Goal: Task Accomplishment & Management: Manage account settings

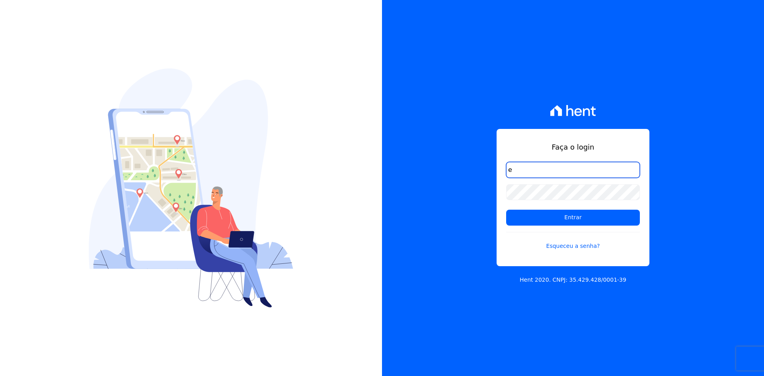
type input "[EMAIL_ADDRESS][DOMAIN_NAME]"
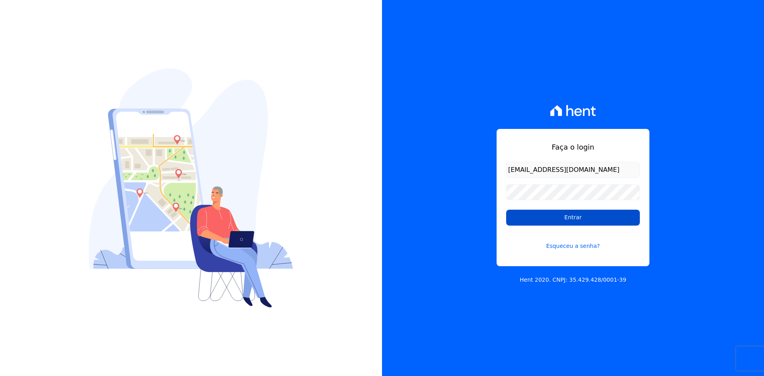
click at [587, 214] on input "Entrar" at bounding box center [573, 218] width 134 height 16
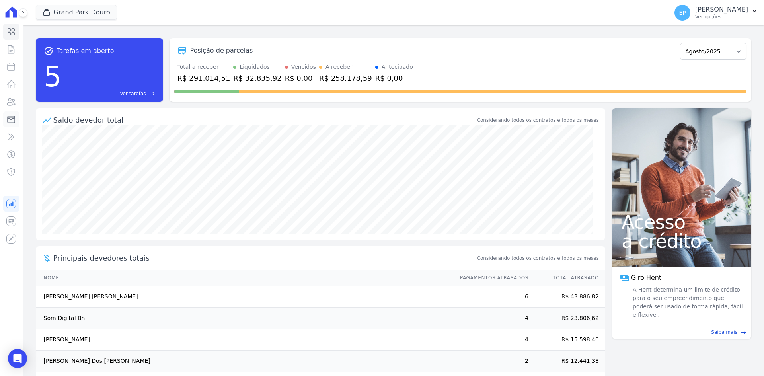
click at [15, 119] on icon at bounding box center [11, 119] width 7 height 7
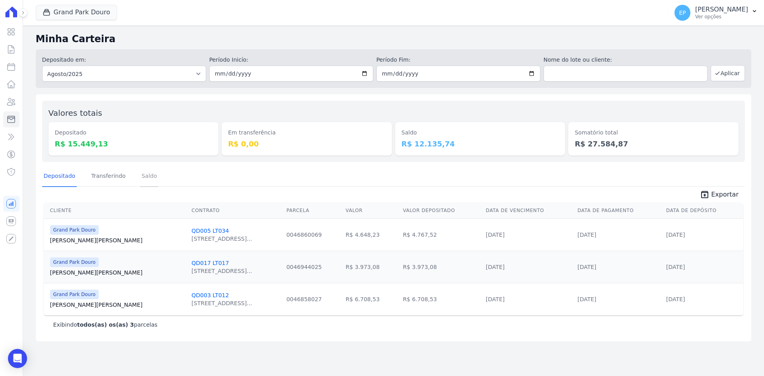
click at [144, 176] on link "Saldo" at bounding box center [149, 176] width 19 height 21
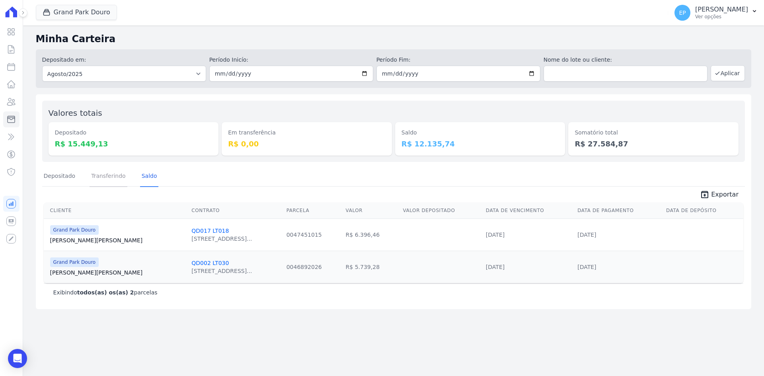
click at [98, 176] on link "Transferindo" at bounding box center [108, 176] width 38 height 21
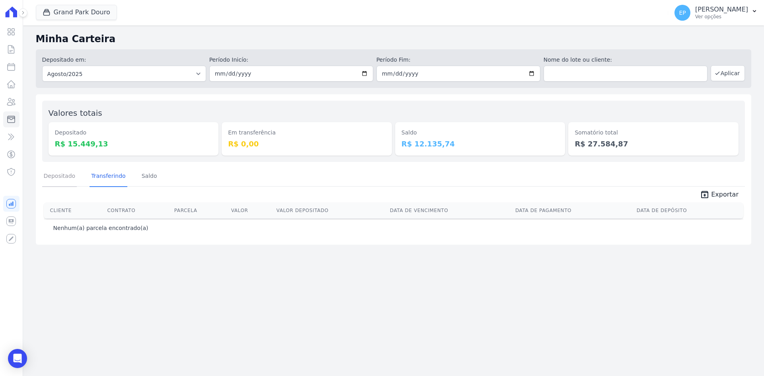
click at [73, 177] on link "Depositado" at bounding box center [59, 176] width 35 height 21
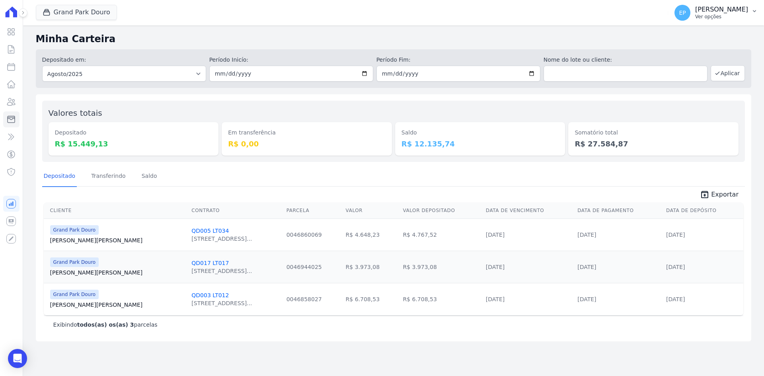
click at [716, 15] on p "Ver opções" at bounding box center [721, 17] width 53 height 6
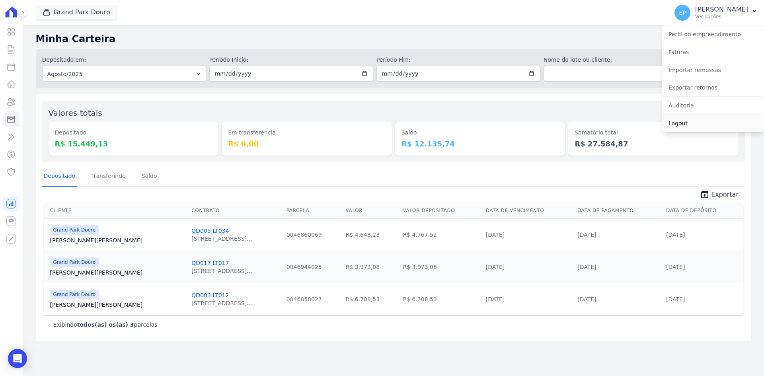
click at [681, 124] on link "Logout" at bounding box center [713, 123] width 102 height 14
